Goal: Answer question/provide support

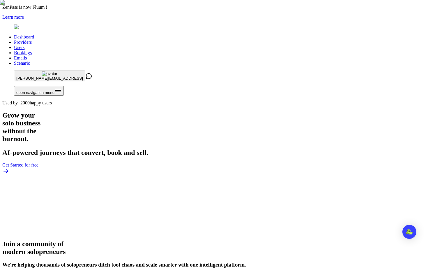
click at [24, 45] on link "Users" at bounding box center [19, 47] width 10 height 5
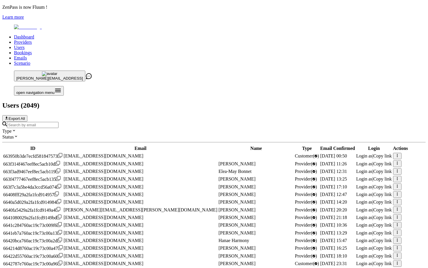
click at [59, 122] on input "Search by email" at bounding box center [33, 125] width 52 height 6
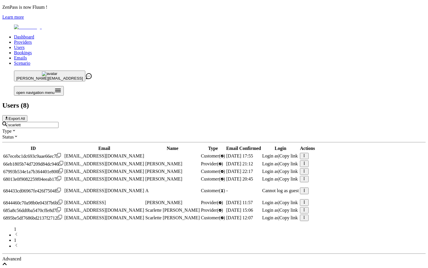
type input "scarlett"
click at [279, 200] on span "Login as" at bounding box center [270, 202] width 16 height 5
